Goal: Information Seeking & Learning: Understand process/instructions

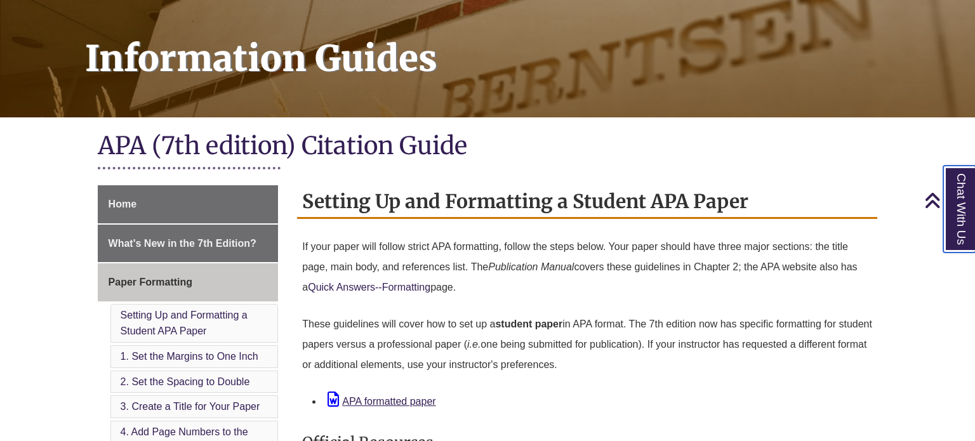
scroll to position [171, 0]
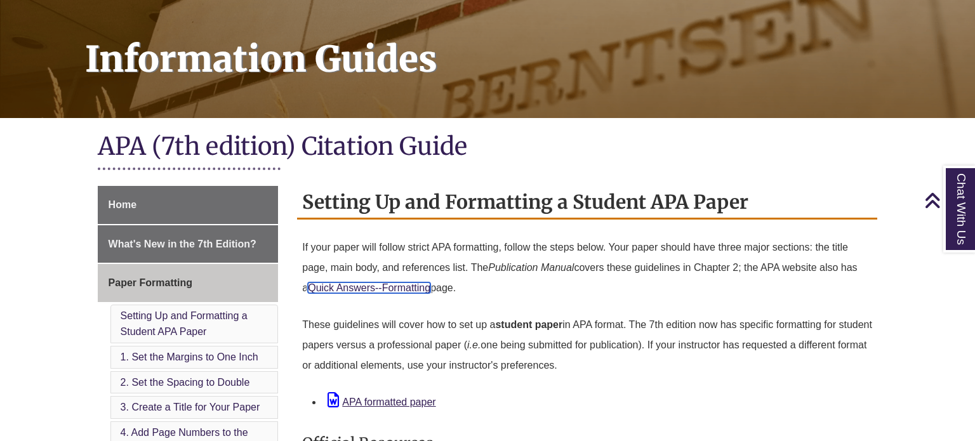
click at [384, 291] on link "Quick Answers--Formatting" at bounding box center [369, 288] width 123 height 11
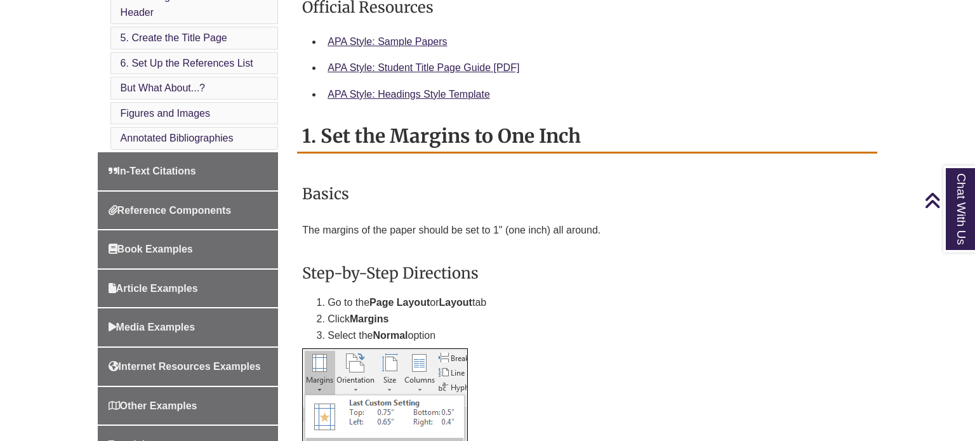
scroll to position [607, 0]
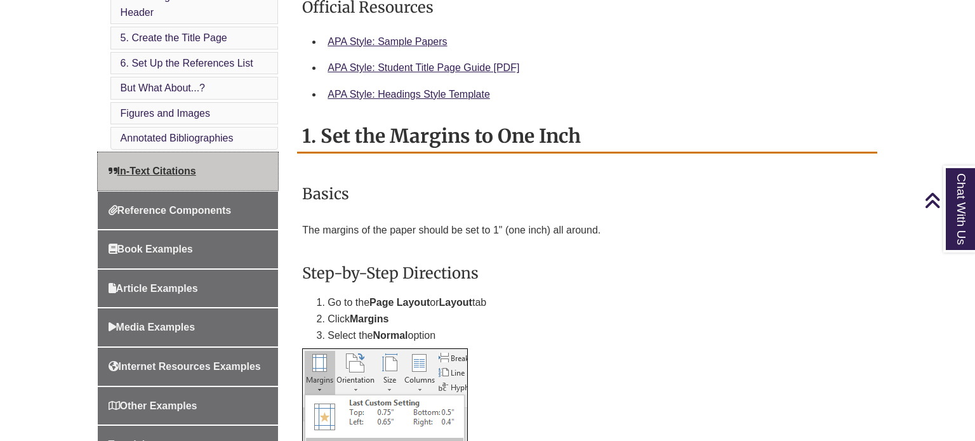
click at [245, 157] on link "In-Text Citations" at bounding box center [188, 171] width 181 height 38
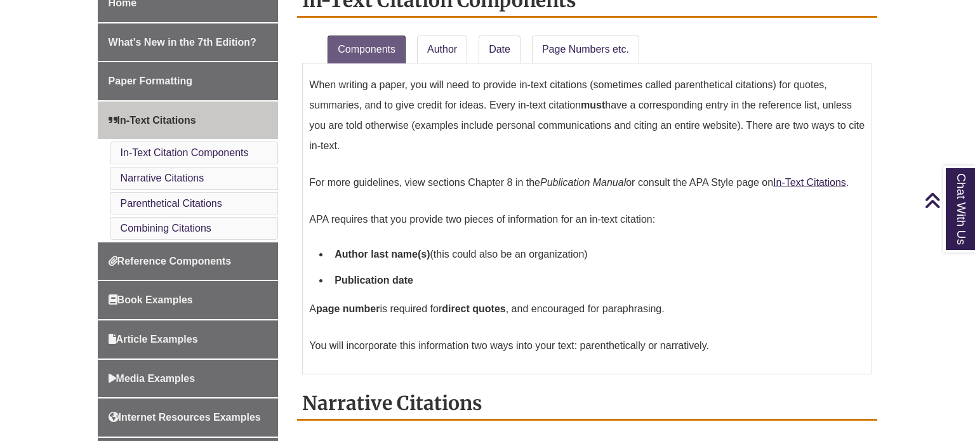
scroll to position [370, 0]
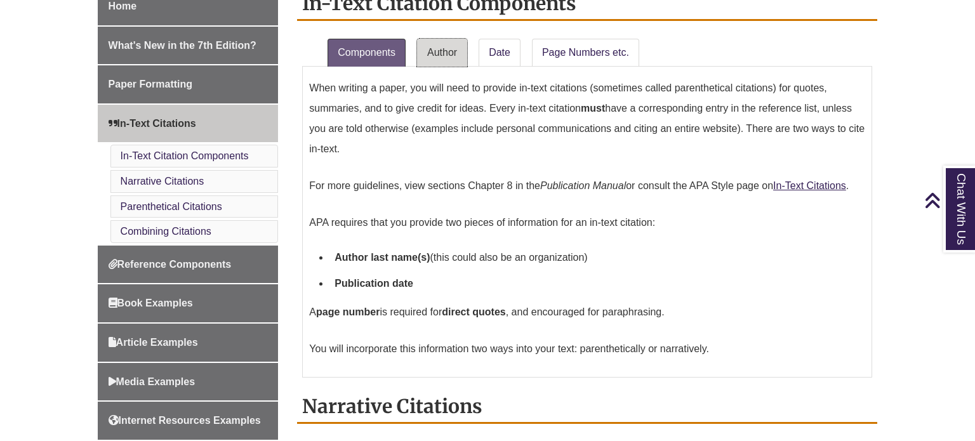
click at [444, 56] on link "Author" at bounding box center [442, 53] width 50 height 28
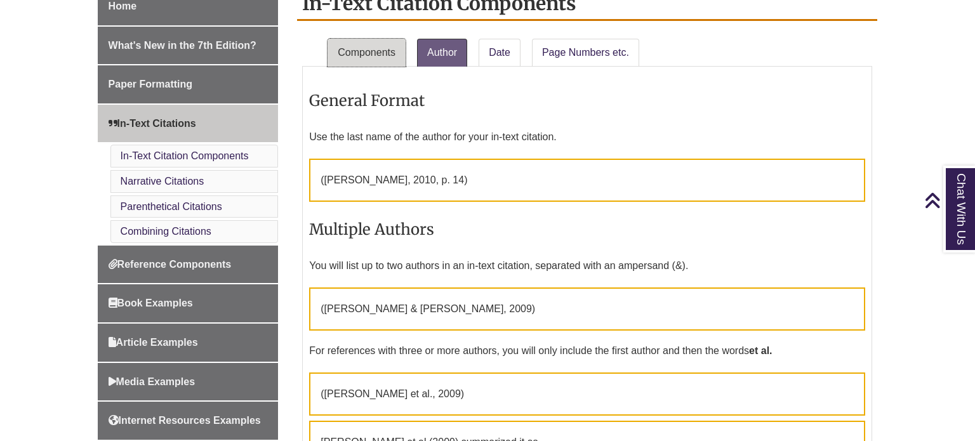
click at [338, 53] on link "Components" at bounding box center [367, 53] width 78 height 28
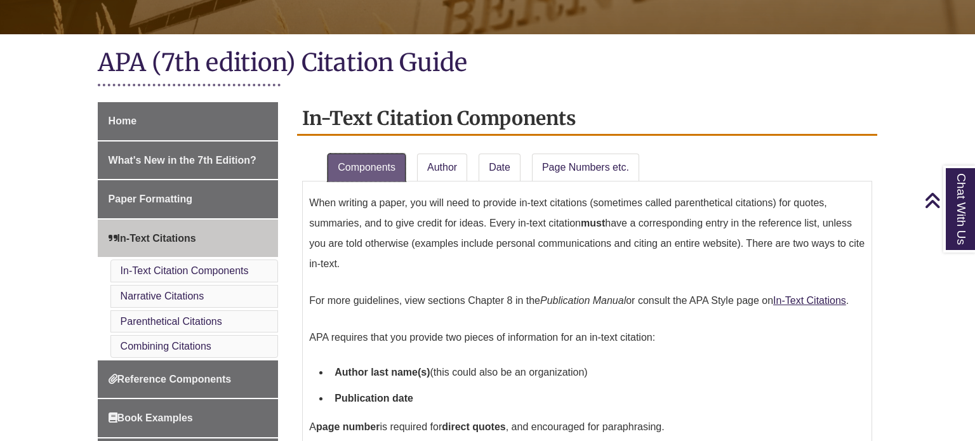
scroll to position [257, 0]
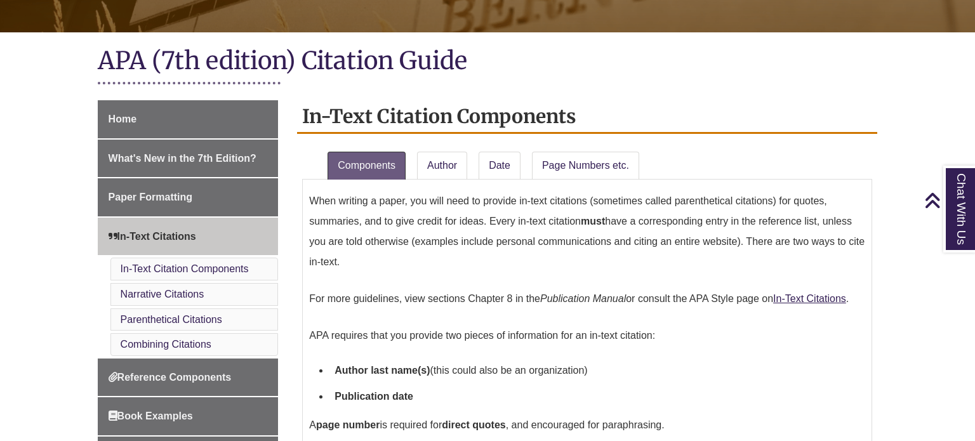
click at [457, 181] on div "When writing a paper, you will need to provide in-text citations (sometimes cal…" at bounding box center [587, 335] width 570 height 311
click at [457, 175] on link "Author" at bounding box center [442, 166] width 50 height 28
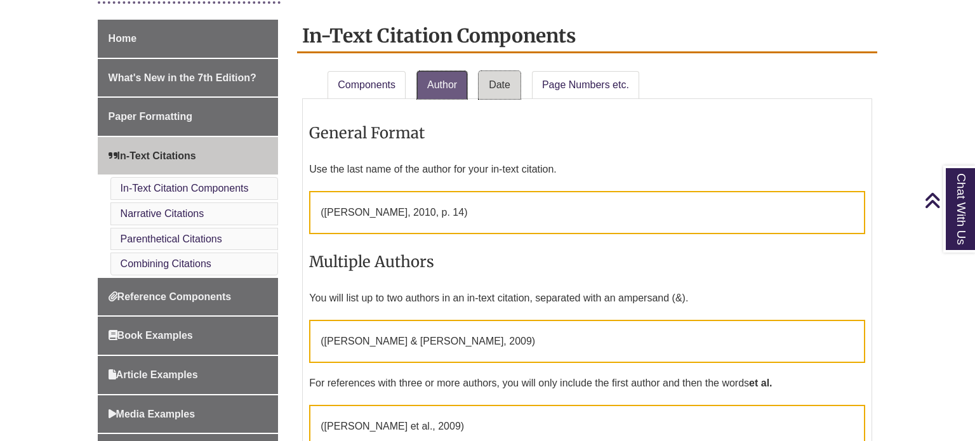
scroll to position [338, 0]
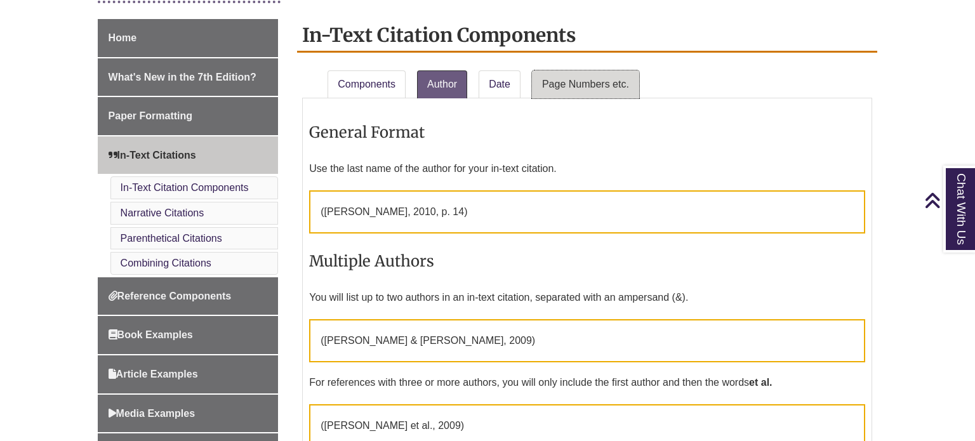
click at [544, 77] on link "Page Numbers etc." at bounding box center [585, 84] width 107 height 28
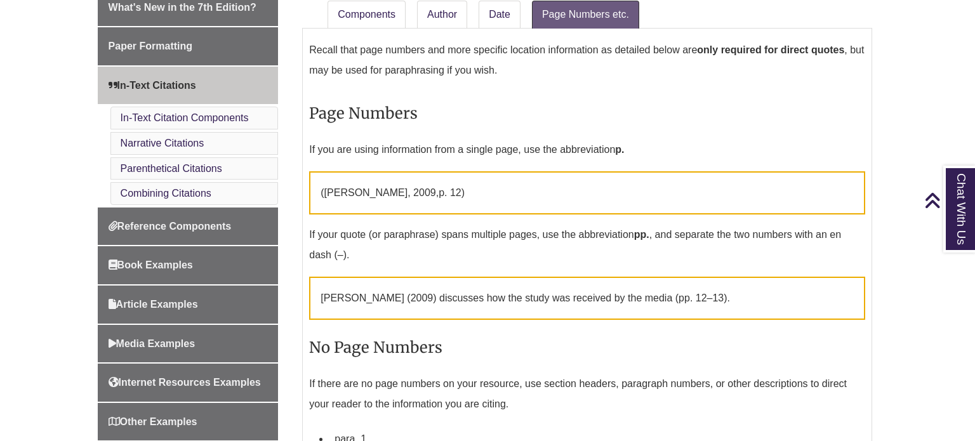
scroll to position [422, 0]
